Goal: Task Accomplishment & Management: Use online tool/utility

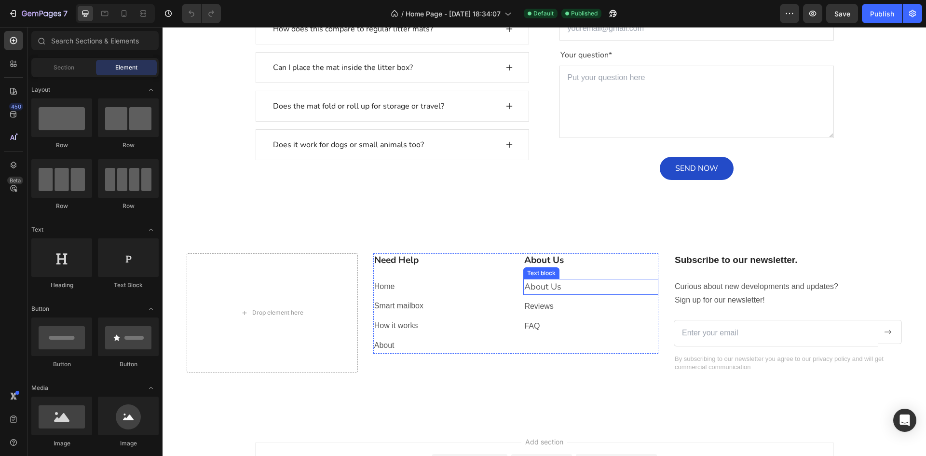
scroll to position [1559, 0]
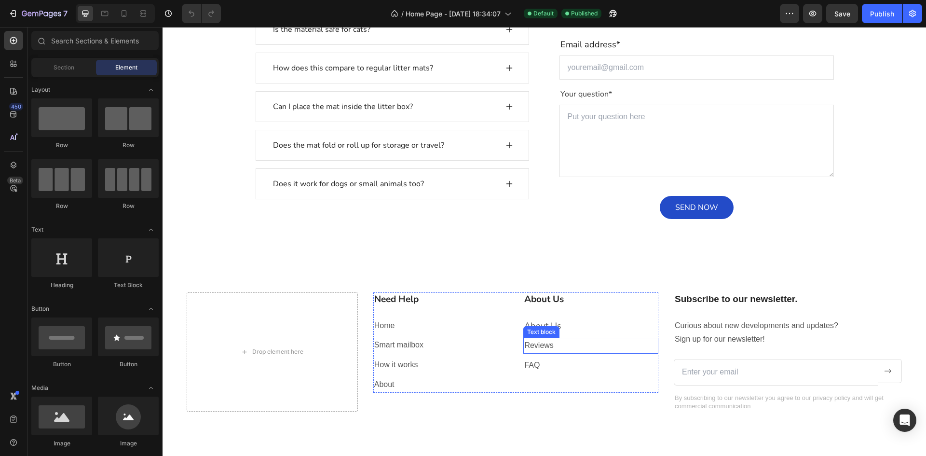
click at [569, 346] on p "Reviews" at bounding box center [590, 346] width 133 height 14
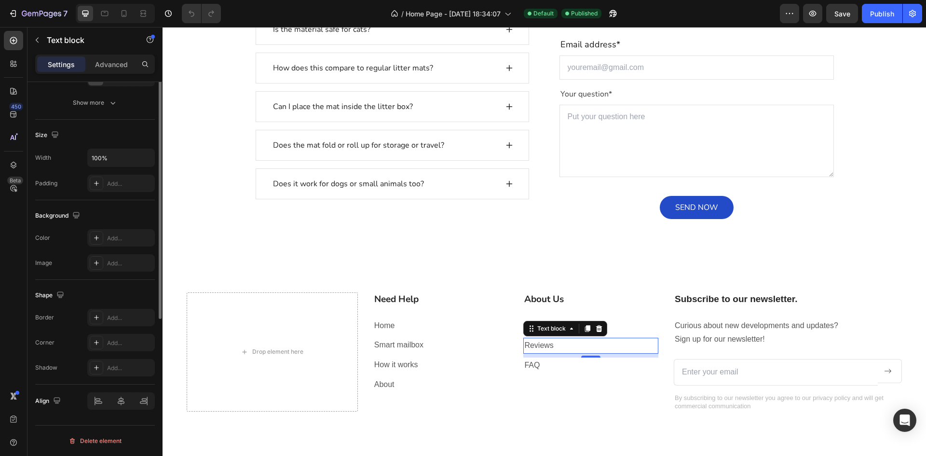
scroll to position [0, 0]
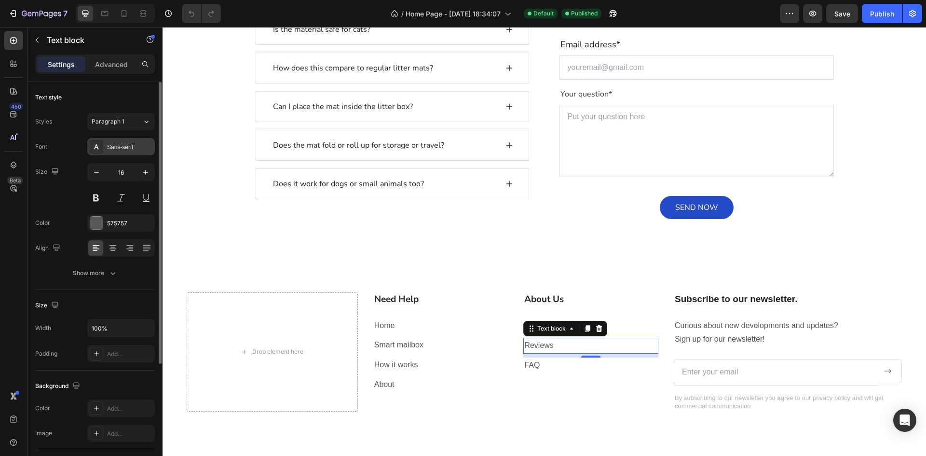
click at [125, 141] on div "Sans-serif" at bounding box center [121, 146] width 68 height 17
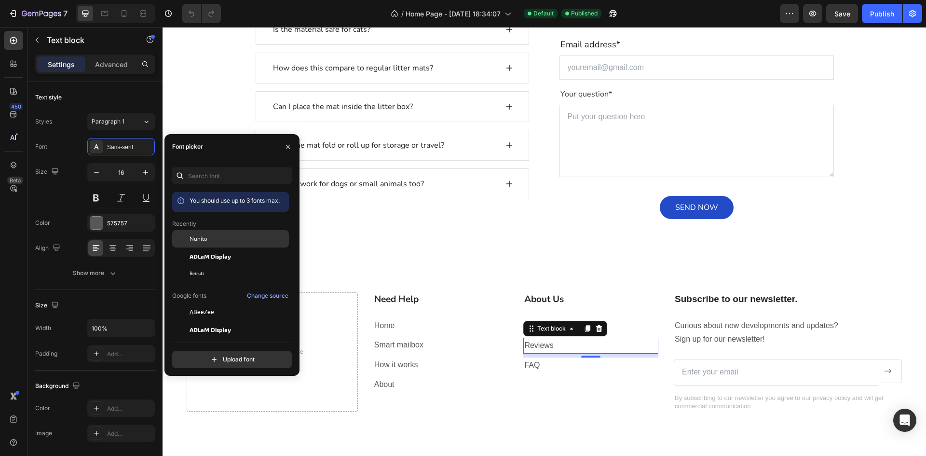
click at [220, 241] on div "Nunito" at bounding box center [238, 238] width 97 height 9
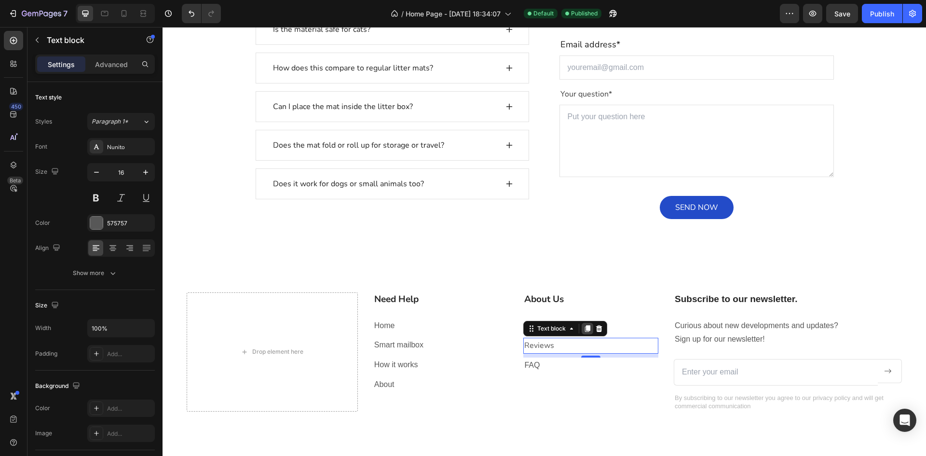
click at [585, 330] on icon at bounding box center [587, 329] width 5 height 7
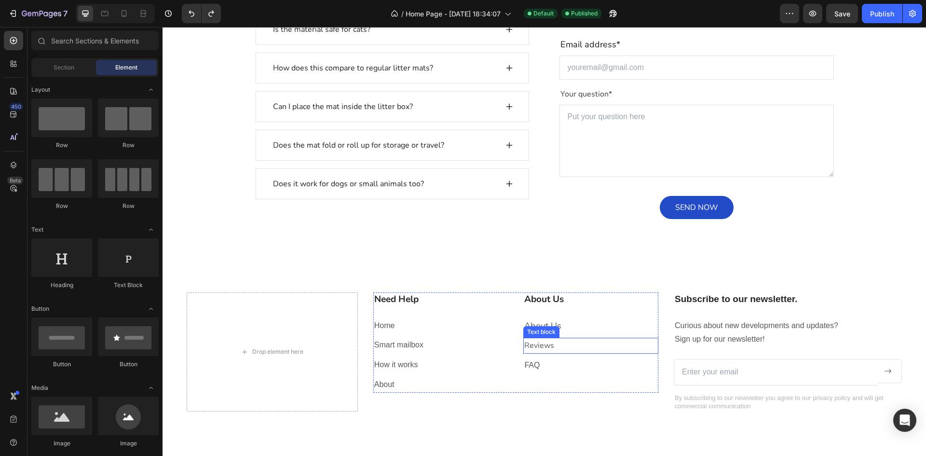
click at [555, 345] on p "Reviews" at bounding box center [590, 346] width 133 height 14
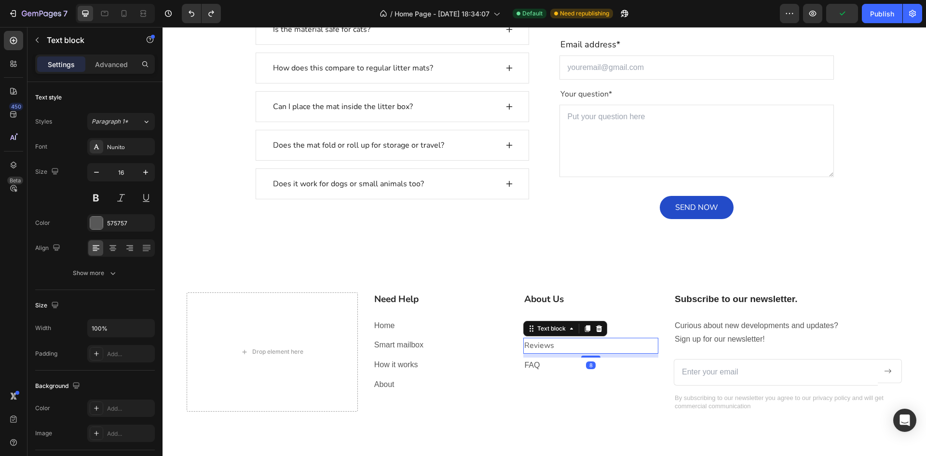
click at [561, 347] on p "Reviews" at bounding box center [590, 346] width 133 height 14
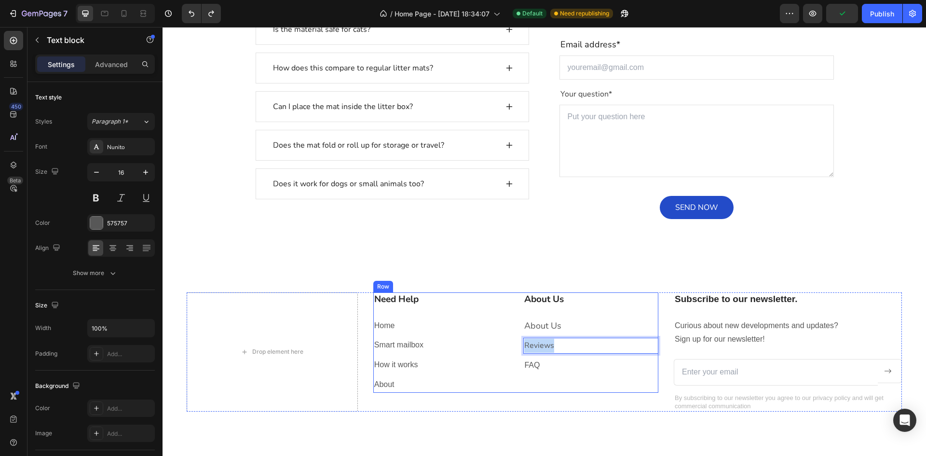
drag, startPoint x: 557, startPoint y: 346, endPoint x: 509, endPoint y: 350, distance: 47.4
click at [509, 350] on div "Need Help Heading Home Text block Smart mailbox Text block How it works Text bl…" at bounding box center [515, 342] width 285 height 100
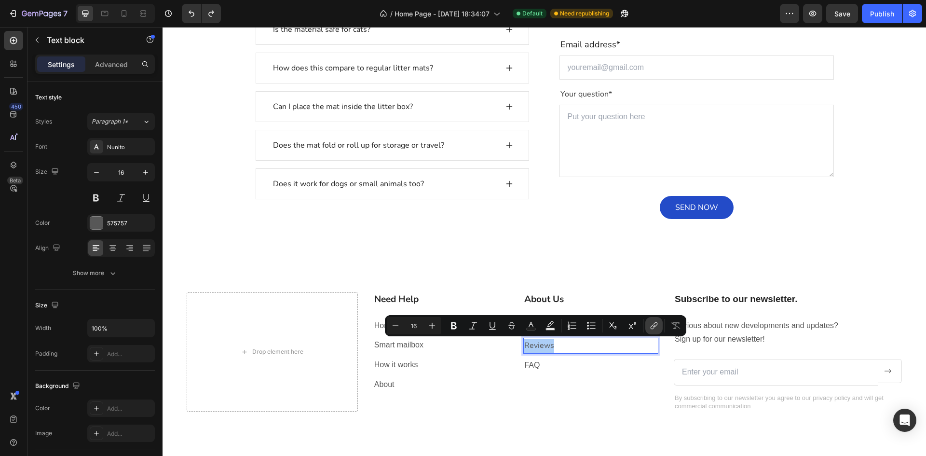
click at [658, 324] on icon "Editor contextual toolbar" at bounding box center [654, 326] width 10 height 10
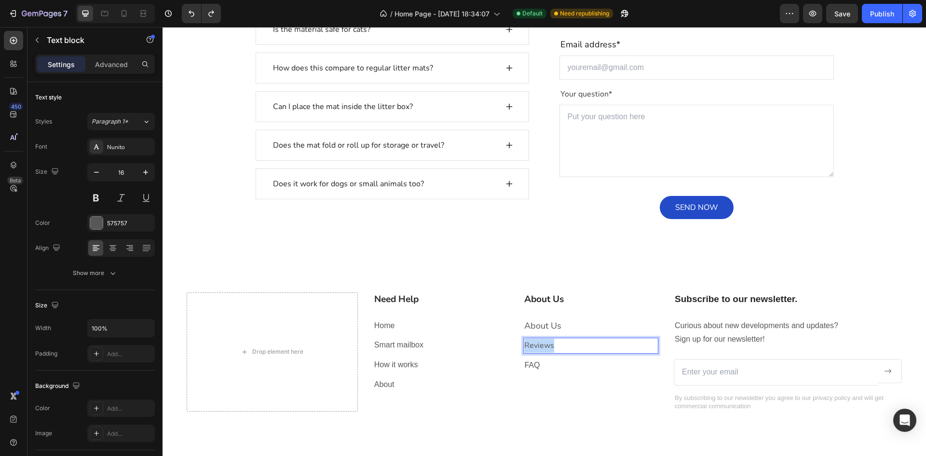
click at [569, 347] on p "Reviews" at bounding box center [590, 346] width 133 height 14
drag, startPoint x: 569, startPoint y: 347, endPoint x: 521, endPoint y: 344, distance: 48.3
click at [523, 344] on div "Reviews" at bounding box center [590, 346] width 135 height 16
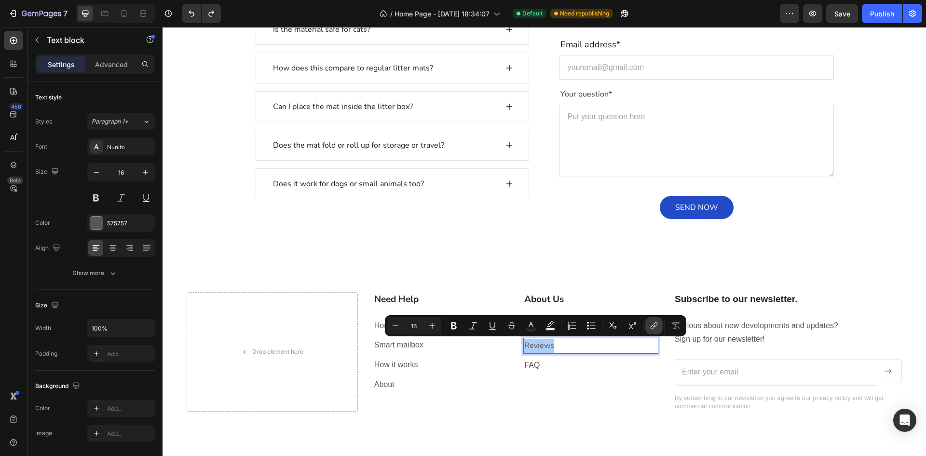
click at [652, 322] on icon "Editor contextual toolbar" at bounding box center [654, 326] width 10 height 10
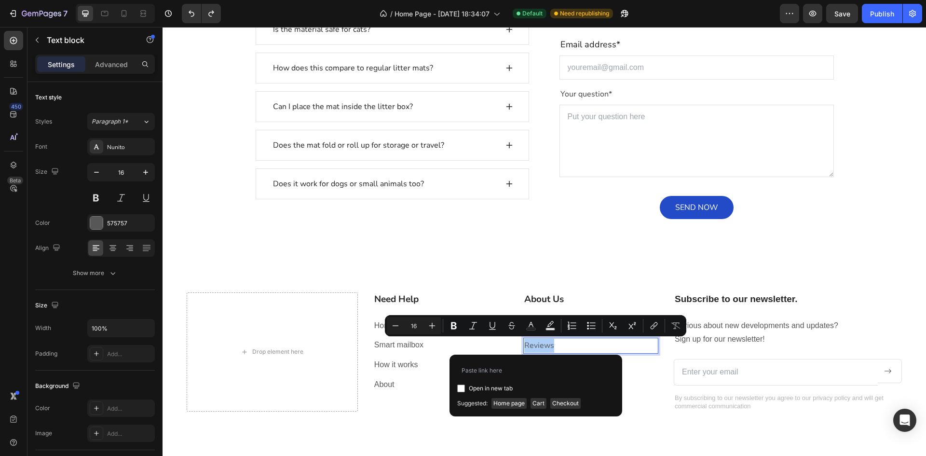
type input "[URL][DOMAIN_NAME]"
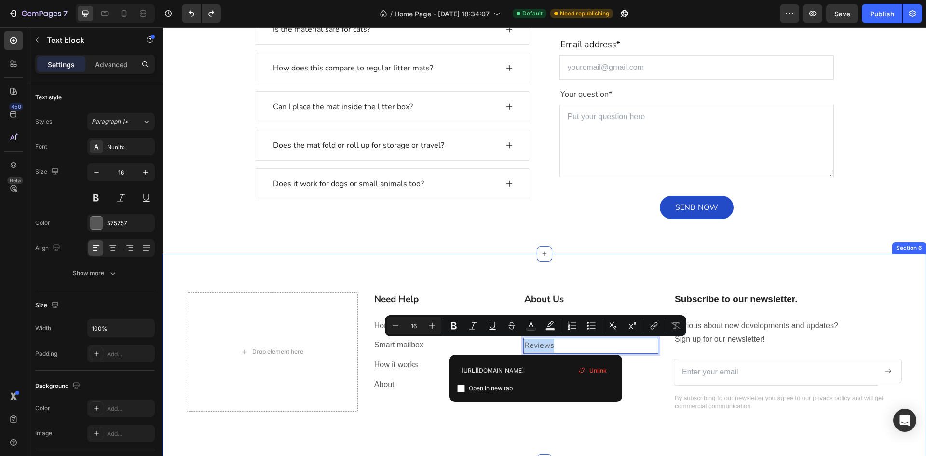
click at [531, 425] on div "Drop element here Need Help Heading Home Text block Smart mailbox Text block Ho…" at bounding box center [544, 371] width 715 height 158
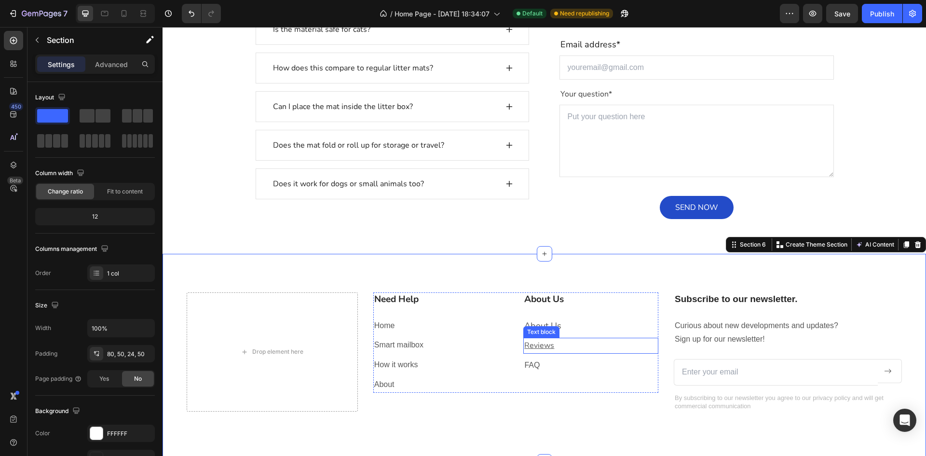
click at [565, 348] on p "Reviews" at bounding box center [590, 346] width 133 height 14
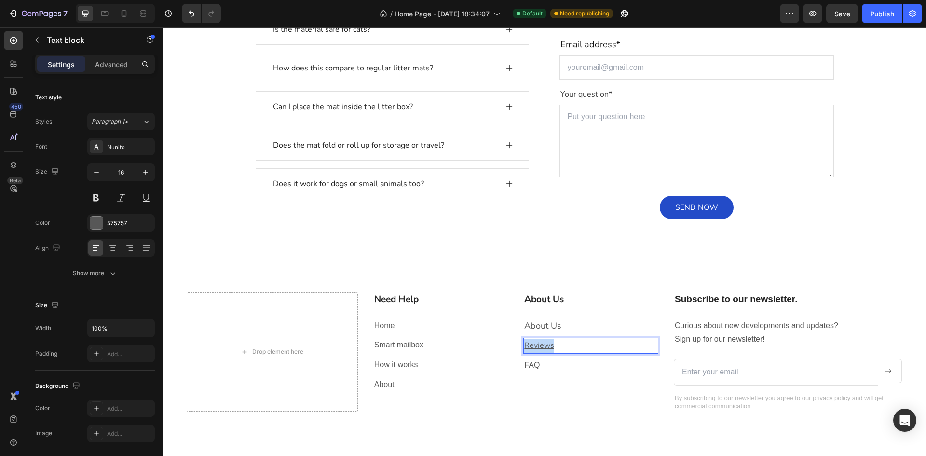
drag, startPoint x: 555, startPoint y: 346, endPoint x: 520, endPoint y: 345, distance: 34.7
click at [523, 345] on div "Reviews" at bounding box center [590, 346] width 135 height 16
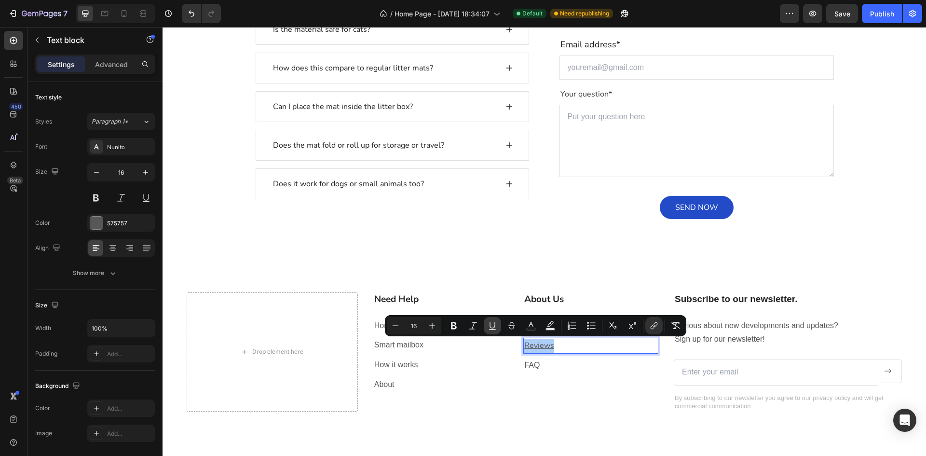
click at [492, 328] on icon "Editor contextual toolbar" at bounding box center [493, 326] width 10 height 10
click at [481, 383] on p "About" at bounding box center [440, 385] width 133 height 14
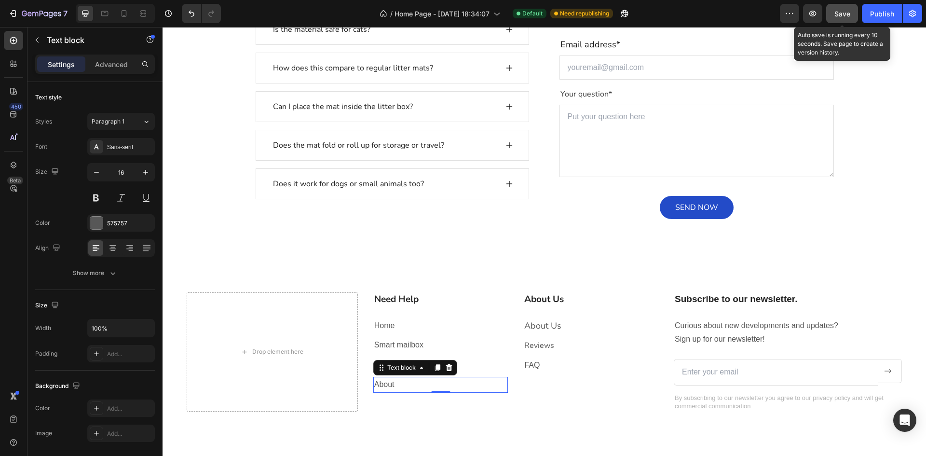
click at [836, 16] on span "Save" at bounding box center [843, 14] width 16 height 8
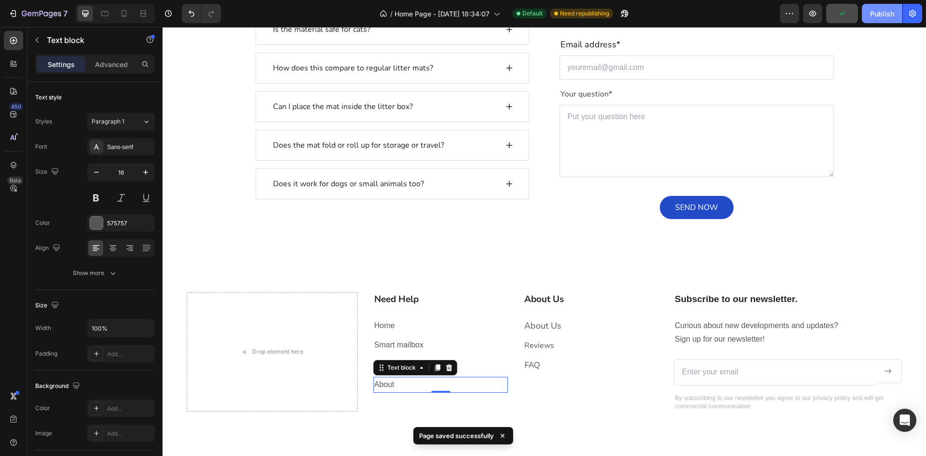
click at [879, 21] on button "Publish" at bounding box center [882, 13] width 41 height 19
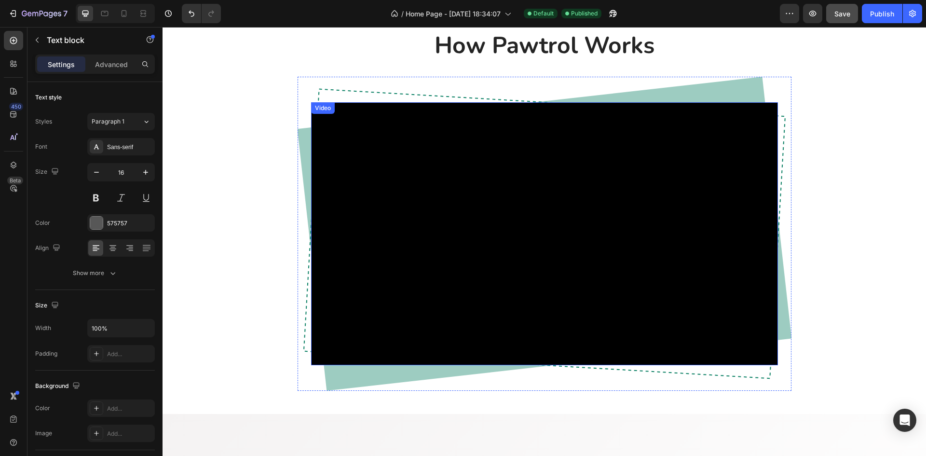
scroll to position [705, 0]
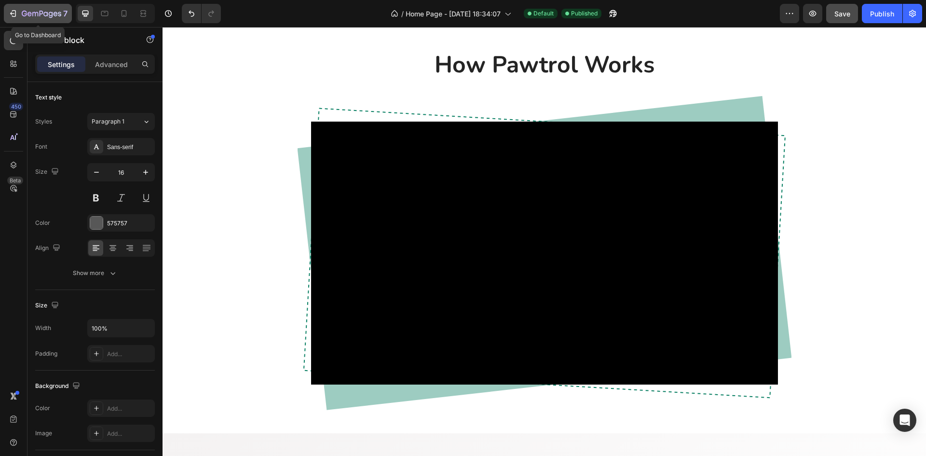
click at [11, 11] on icon "button" at bounding box center [13, 14] width 10 height 10
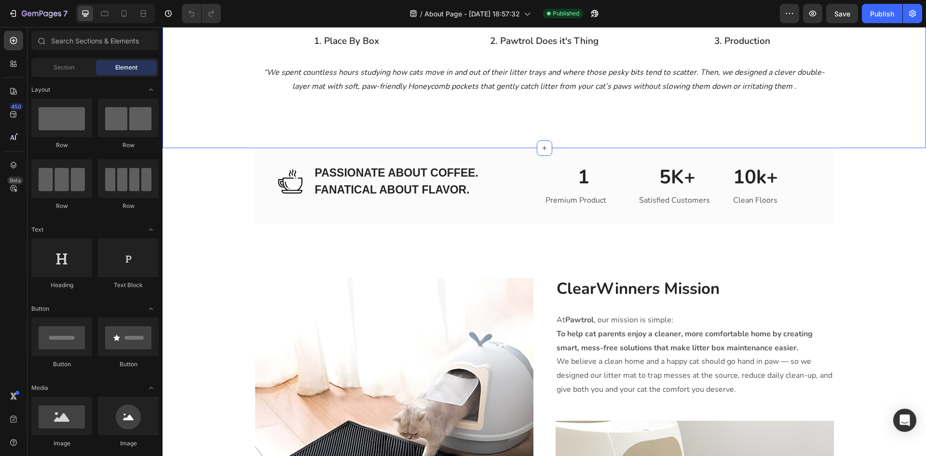
scroll to position [1061, 0]
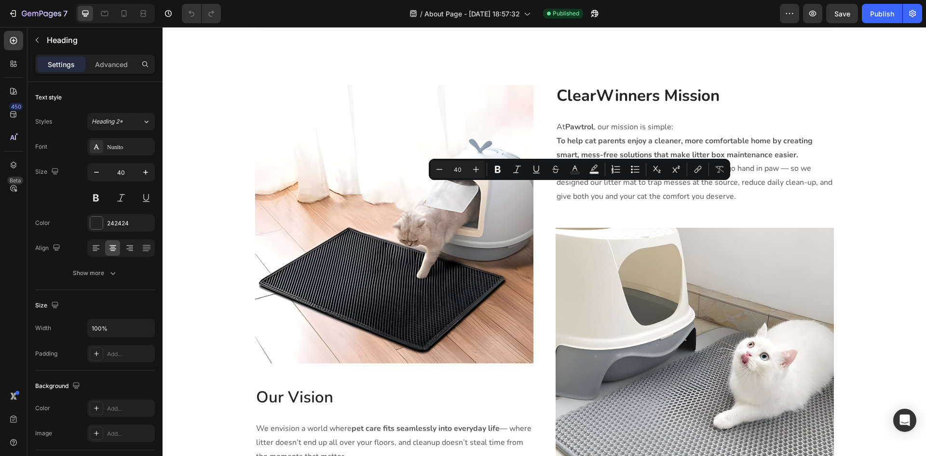
drag, startPoint x: 585, startPoint y: 193, endPoint x: 571, endPoint y: 205, distance: 18.2
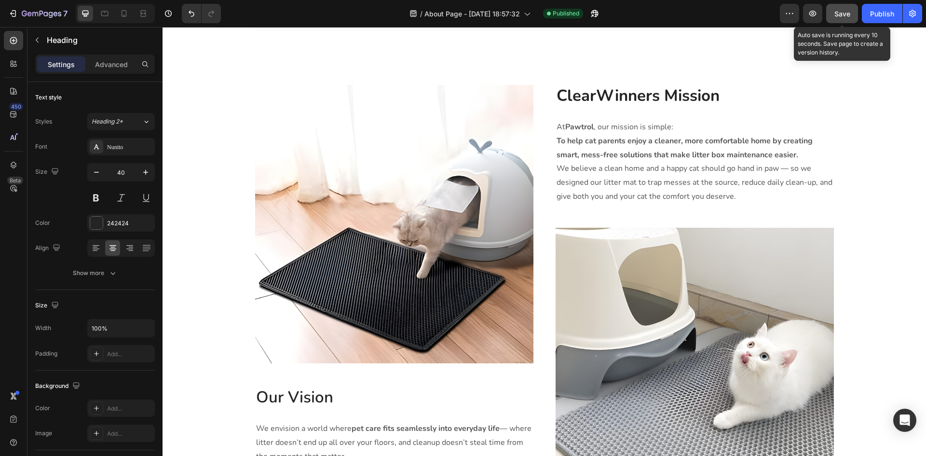
click at [849, 17] on span "Save" at bounding box center [843, 14] width 16 height 8
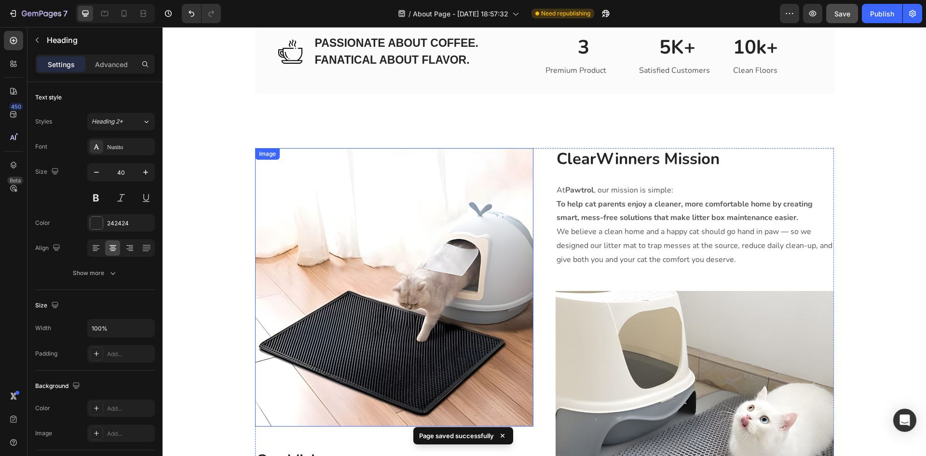
scroll to position [1206, 0]
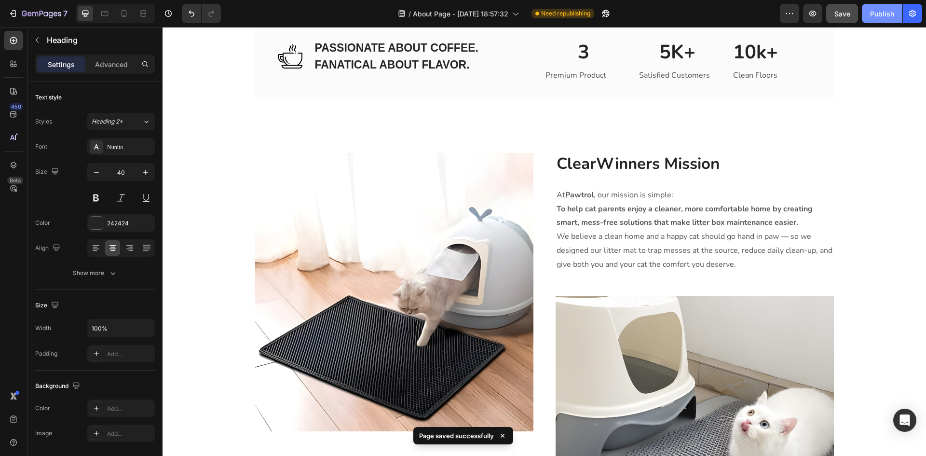
click at [881, 15] on div "Publish" at bounding box center [882, 14] width 24 height 10
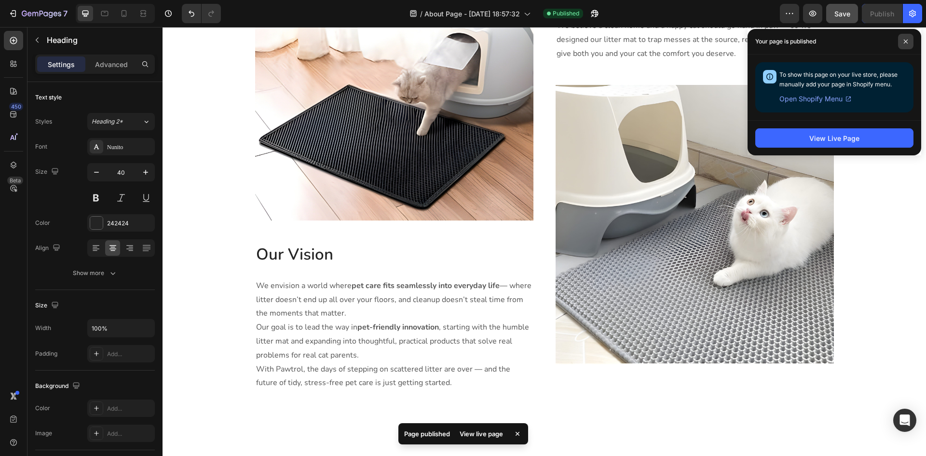
click at [904, 44] on span at bounding box center [905, 41] width 15 height 15
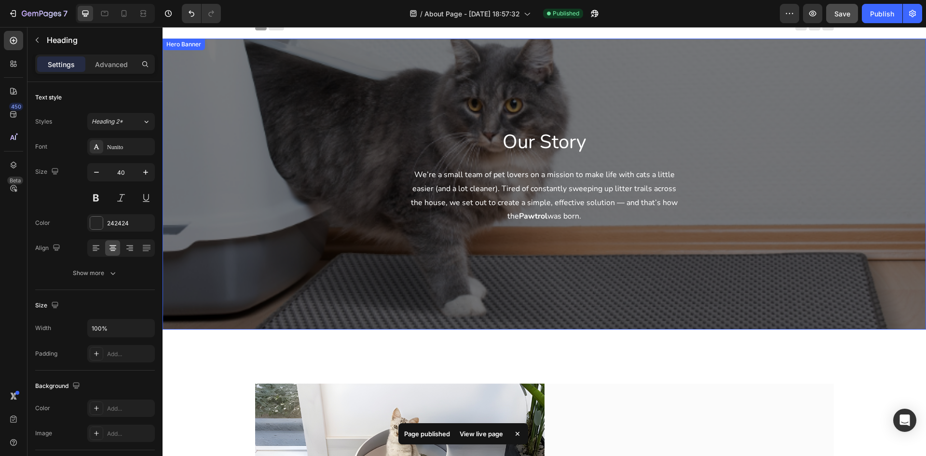
scroll to position [0, 0]
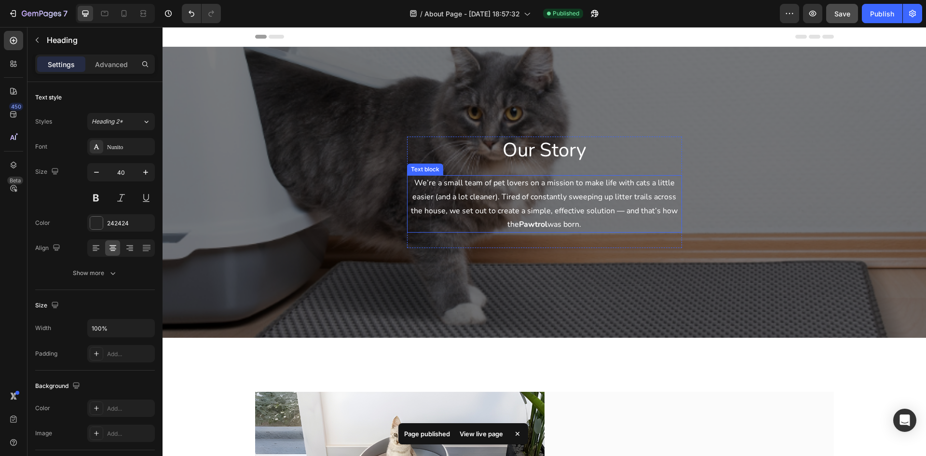
click at [565, 206] on p "We’re a small team of pet lovers on a mission to make life with cats a little e…" at bounding box center [544, 203] width 273 height 55
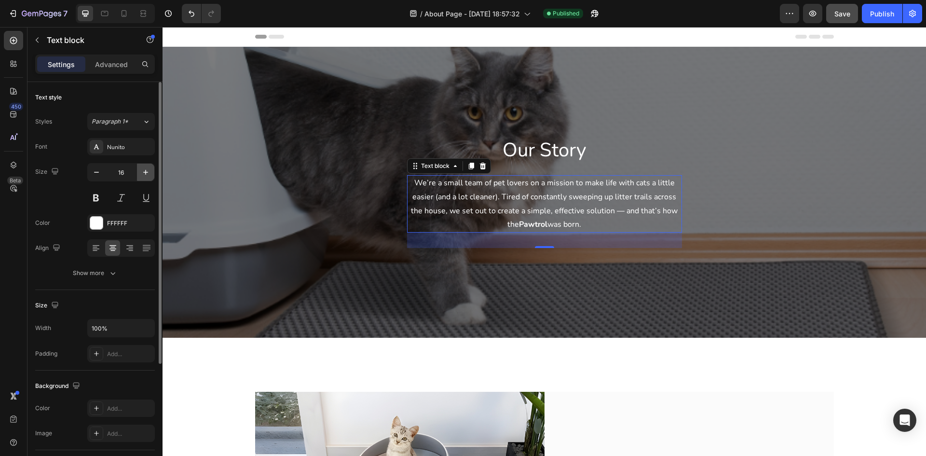
click at [145, 175] on icon "button" at bounding box center [146, 172] width 10 height 10
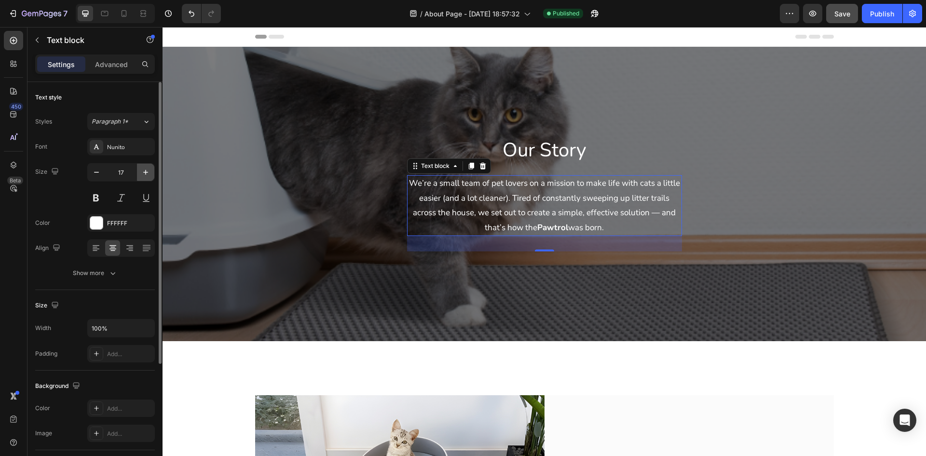
click at [145, 175] on icon "button" at bounding box center [146, 172] width 10 height 10
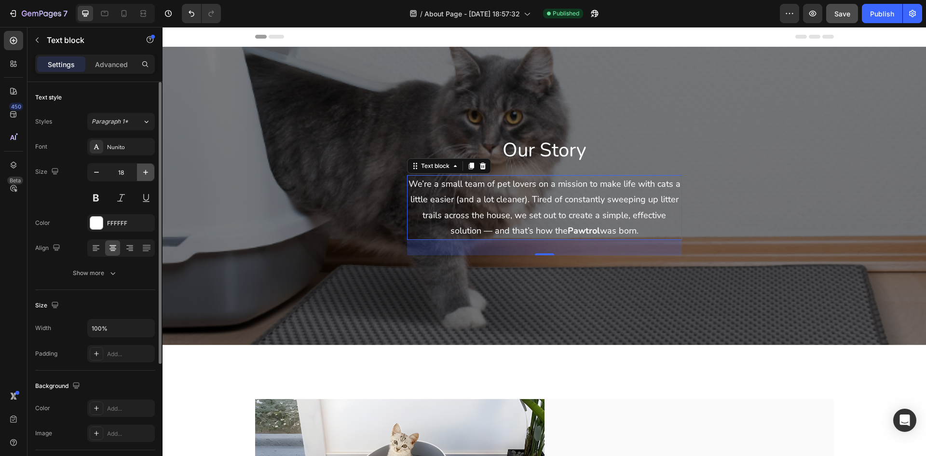
click at [145, 175] on icon "button" at bounding box center [146, 172] width 10 height 10
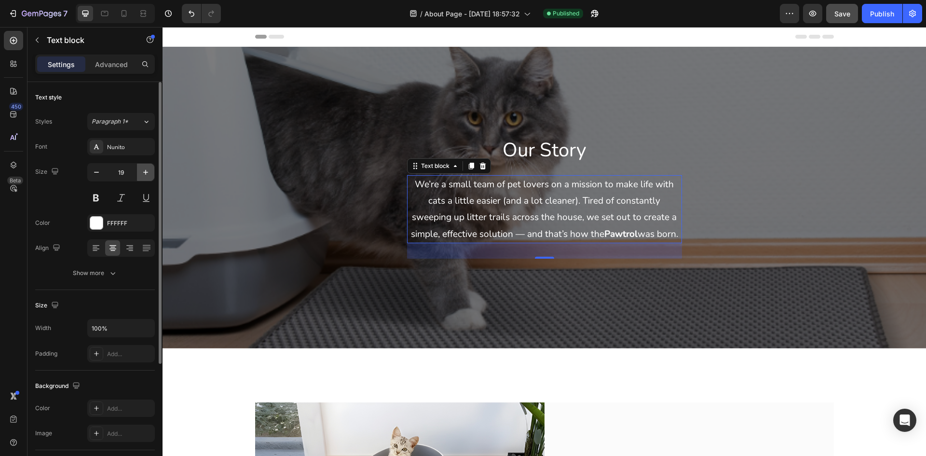
click at [145, 175] on icon "button" at bounding box center [146, 172] width 10 height 10
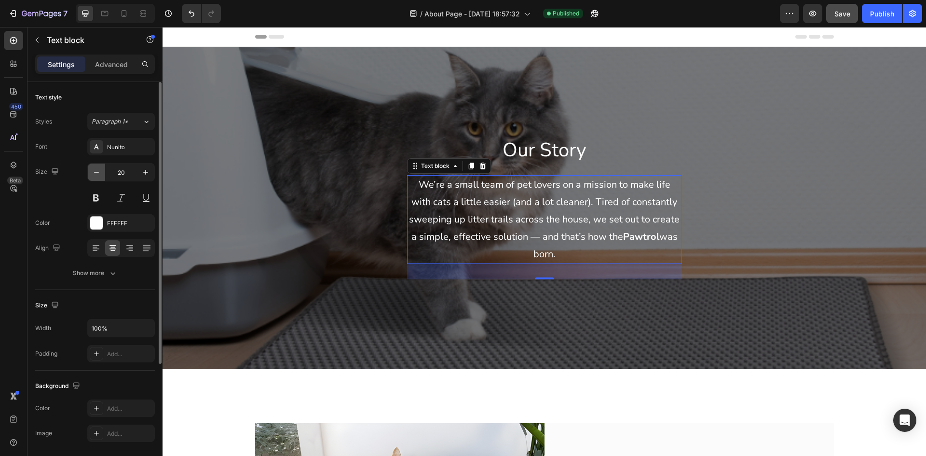
click at [101, 173] on icon "button" at bounding box center [97, 172] width 10 height 10
type input "19"
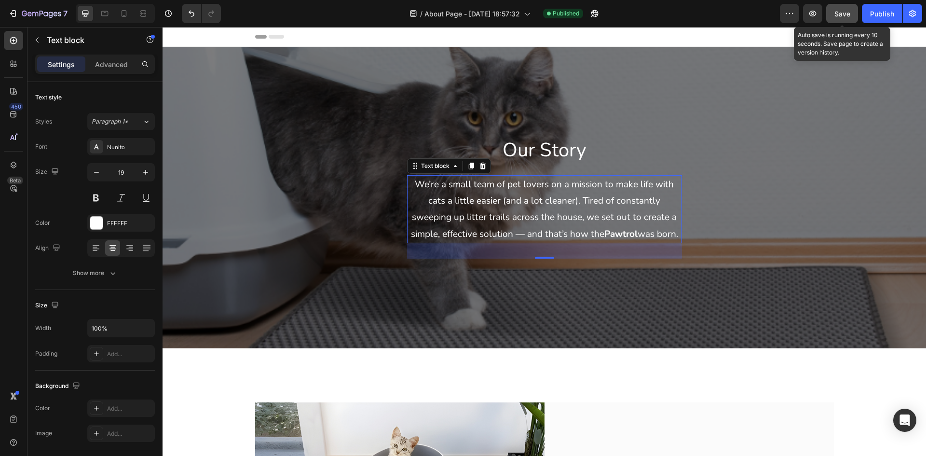
click at [844, 13] on span "Save" at bounding box center [843, 14] width 16 height 8
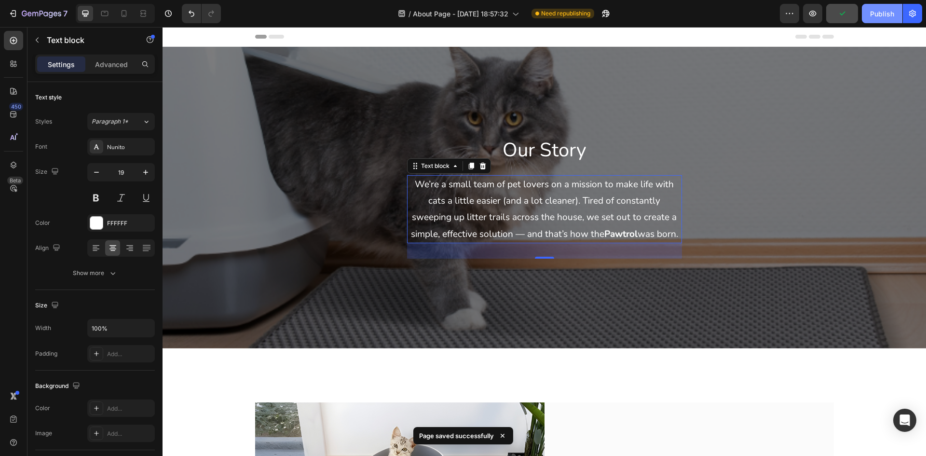
click at [883, 14] on div "Publish" at bounding box center [882, 14] width 24 height 10
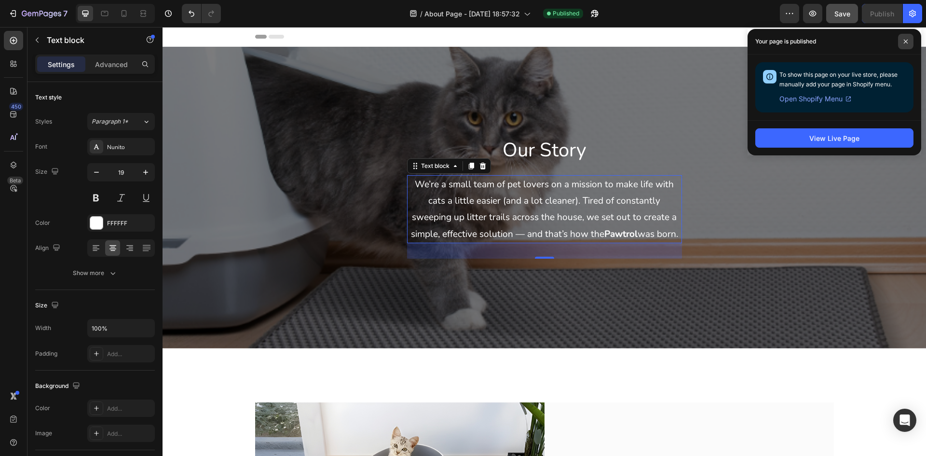
click at [905, 45] on span at bounding box center [905, 41] width 15 height 15
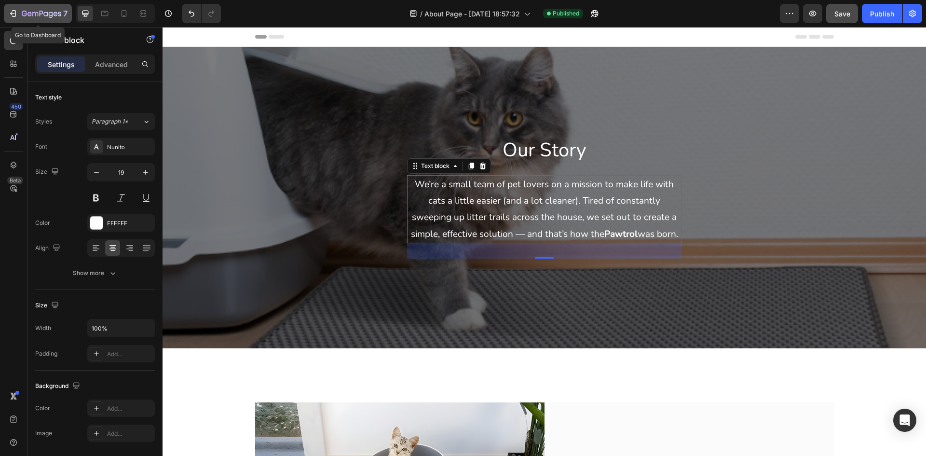
click at [6, 21] on button "7" at bounding box center [38, 13] width 68 height 19
